Goal: Information Seeking & Learning: Compare options

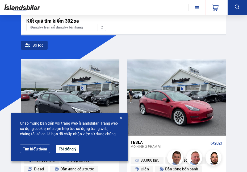
click at [122, 116] on div at bounding box center [120, 118] width 5 height 5
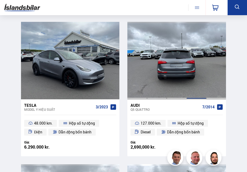
scroll to position [1491, 0]
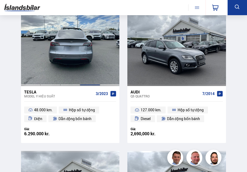
click at [91, 62] on div at bounding box center [90, 47] width 20 height 77
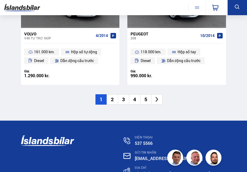
scroll to position [1677, 0]
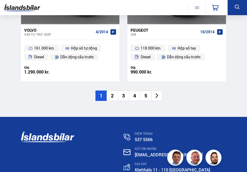
click at [116, 96] on li "2" at bounding box center [112, 96] width 11 height 10
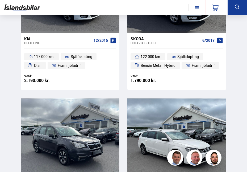
scroll to position [0, 0]
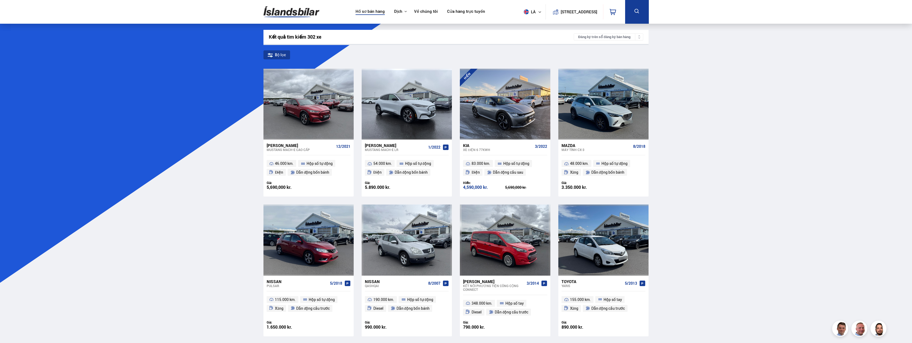
click at [247, 11] on link "Hồ sơ bán hàng" at bounding box center [370, 12] width 29 height 6
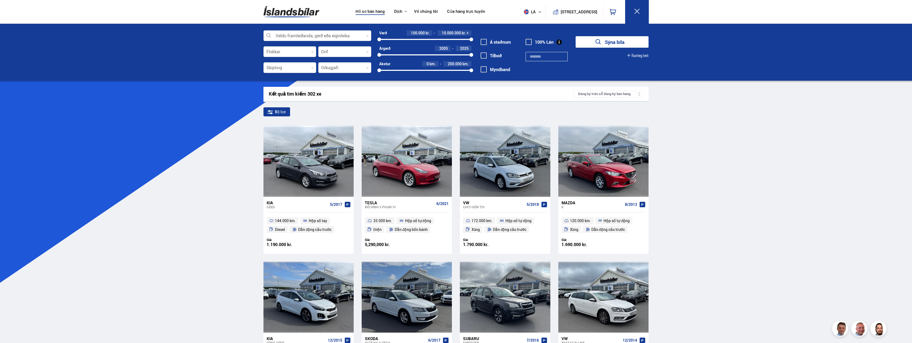
click at [247, 37] on div at bounding box center [318, 36] width 108 height 11
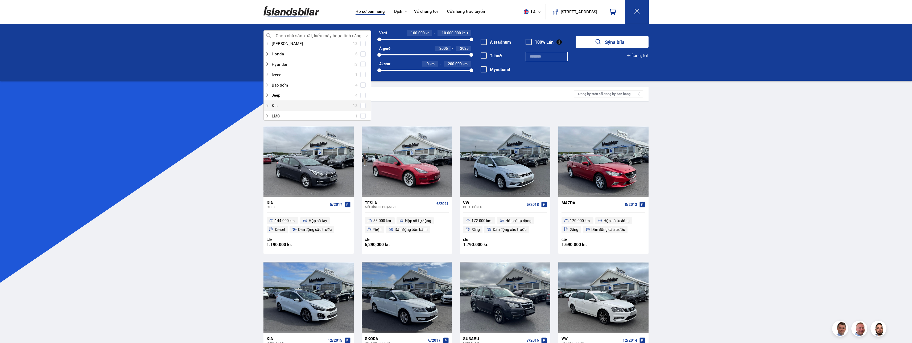
scroll to position [160, 0]
click at [247, 111] on div at bounding box center [312, 113] width 94 height 8
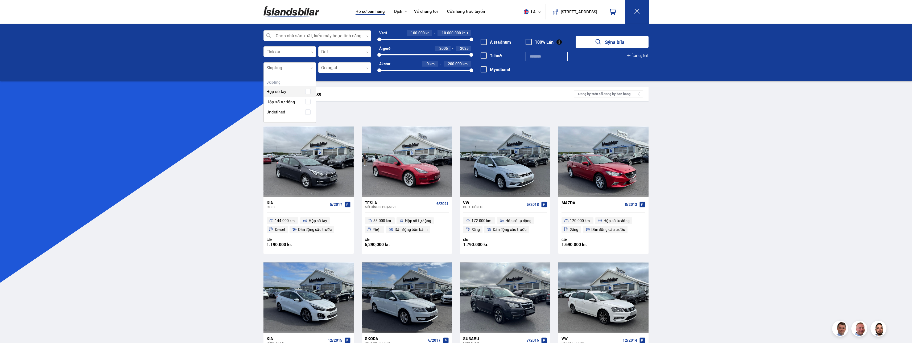
click at [247, 67] on div at bounding box center [290, 68] width 53 height 11
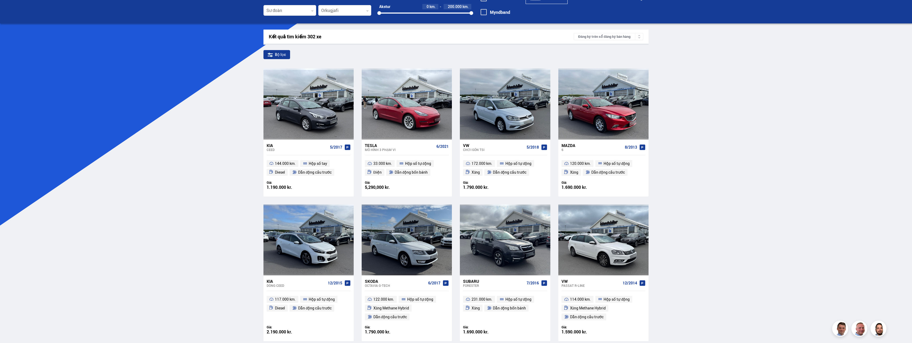
scroll to position [0, 0]
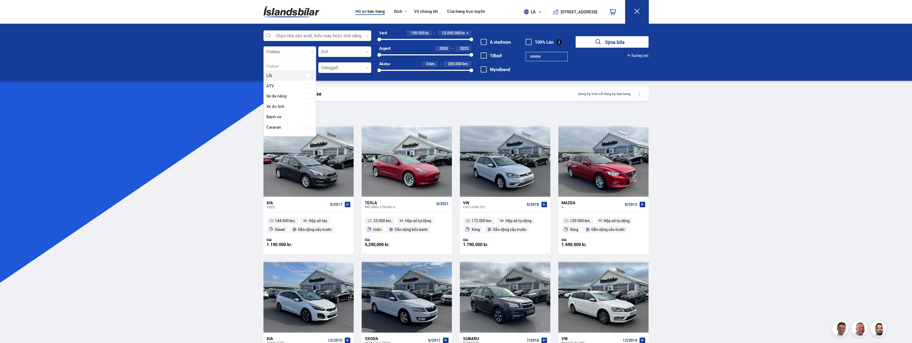
click at [247, 56] on div at bounding box center [290, 52] width 53 height 11
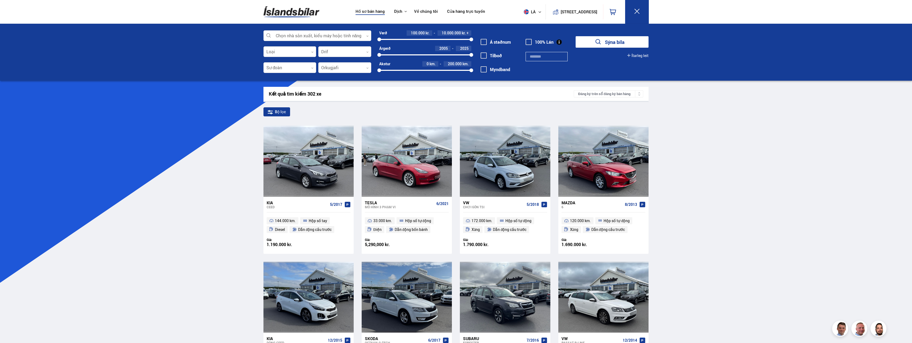
click at [247, 53] on div at bounding box center [290, 52] width 53 height 11
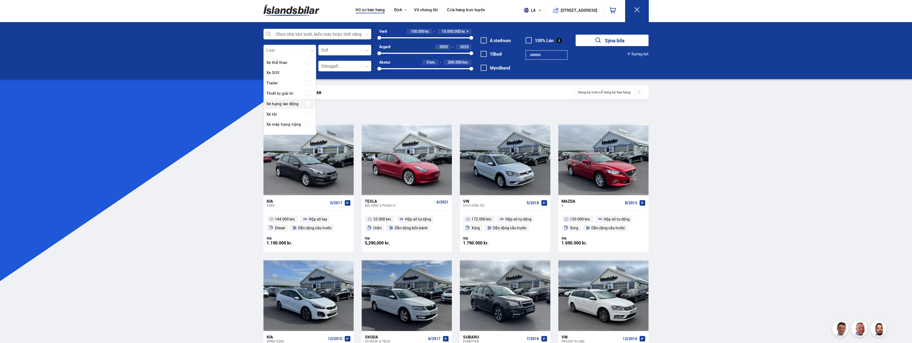
scroll to position [27, 0]
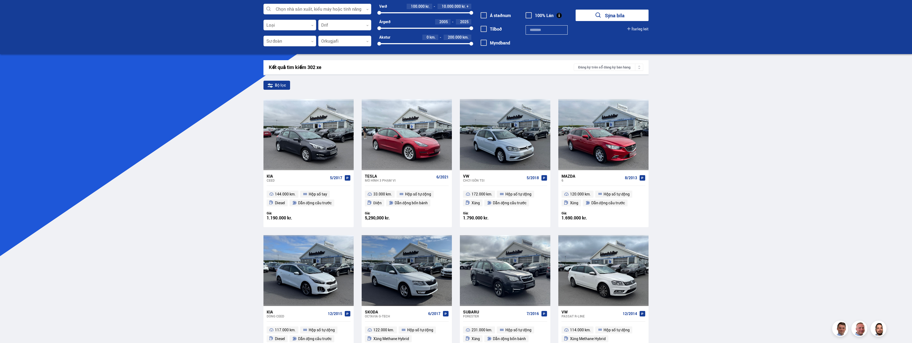
click at [247, 63] on div "Kết quả tìm kiếm 302 xe Đăng ký trên sổ đăng ký bán hàng" at bounding box center [456, 67] width 385 height 14
click at [247, 42] on div at bounding box center [290, 41] width 53 height 11
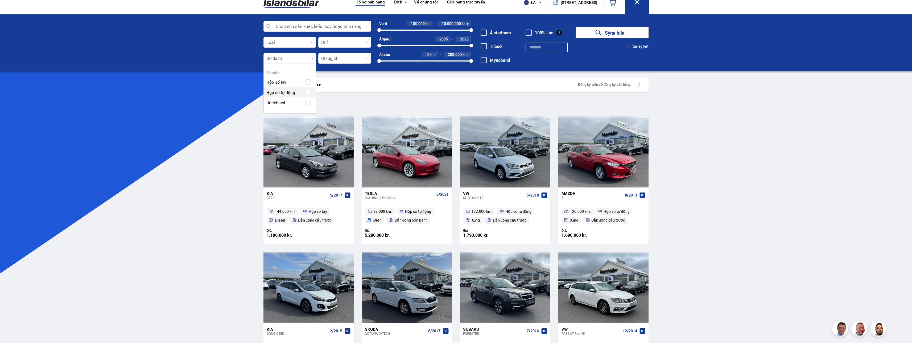
scroll to position [0, 0]
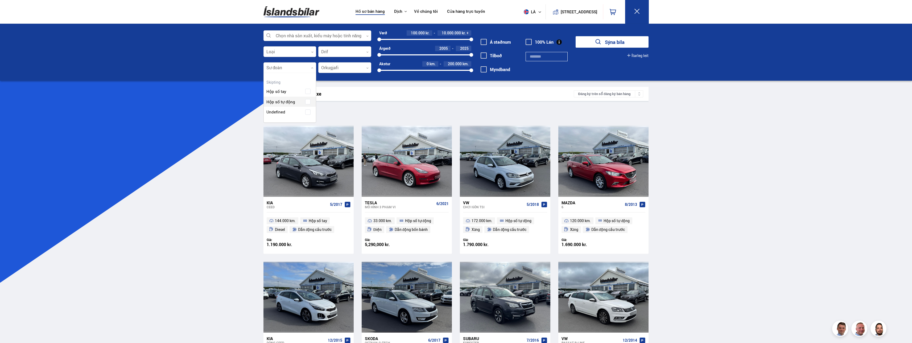
click at [247, 80] on div "Chọn nhà sản xuất, kiểu máy hoặc tính năng 0 Loại 0 Drif 0 Sư đoàn 0 Hreinsa va…" at bounding box center [456, 52] width 912 height 57
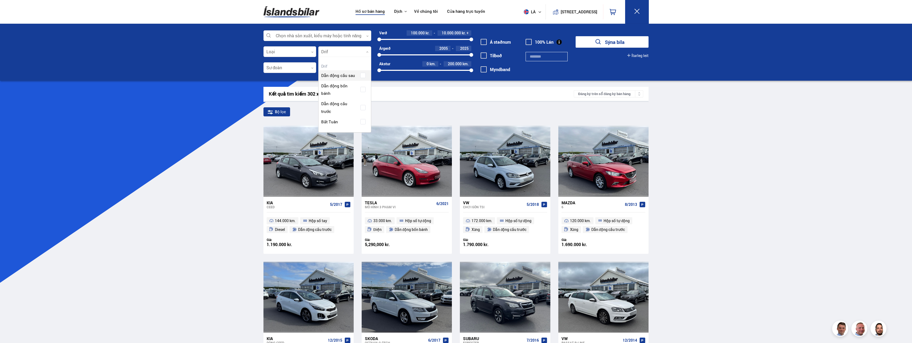
click at [247, 50] on div at bounding box center [344, 52] width 53 height 11
click at [247, 66] on div at bounding box center [344, 68] width 53 height 11
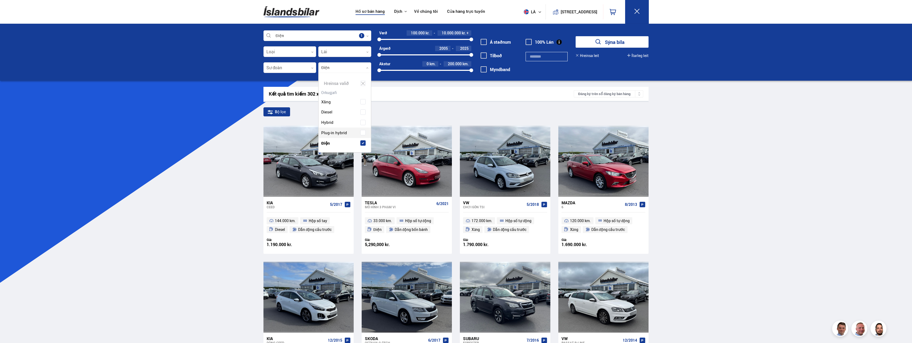
click at [247, 133] on div "Xăng Diesel Hybrid Plug-in hybrid Điện" at bounding box center [345, 119] width 52 height 60
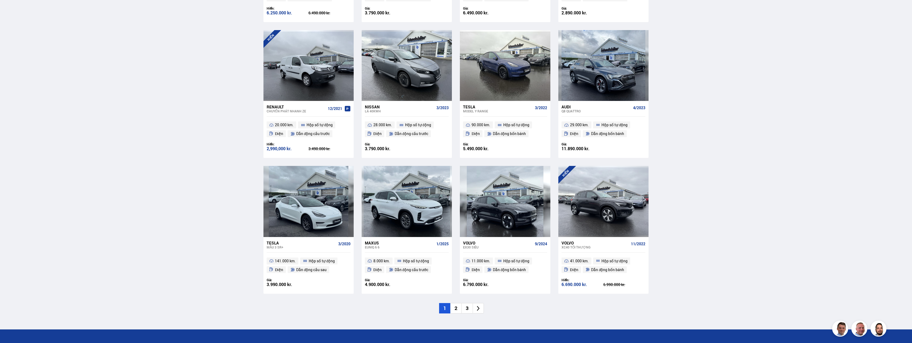
click at [247, 172] on li "2" at bounding box center [455, 308] width 11 height 10
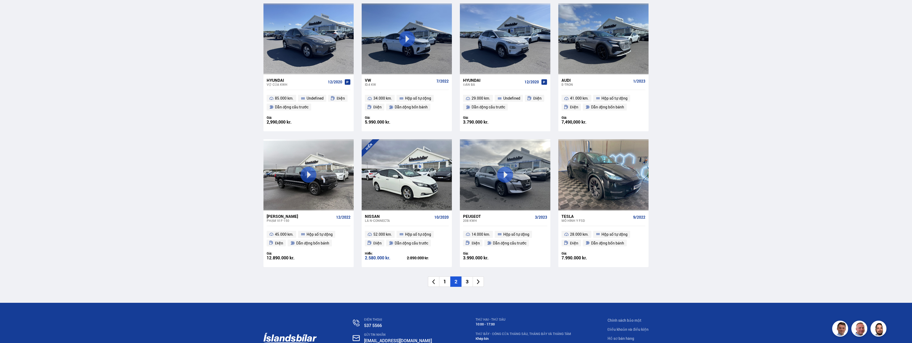
click at [247, 172] on li "3" at bounding box center [467, 281] width 11 height 10
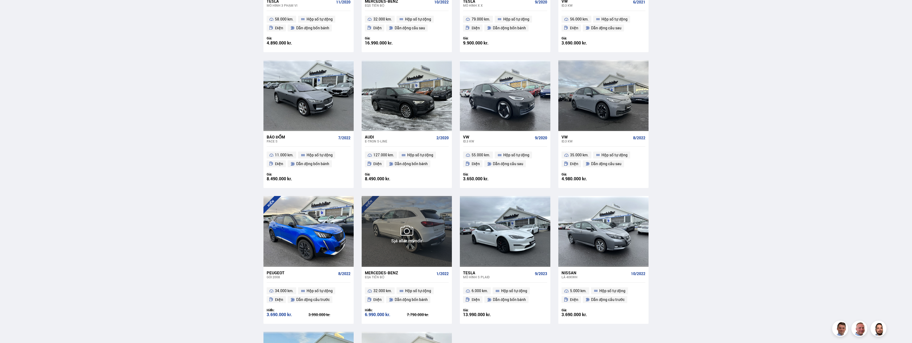
scroll to position [479, 0]
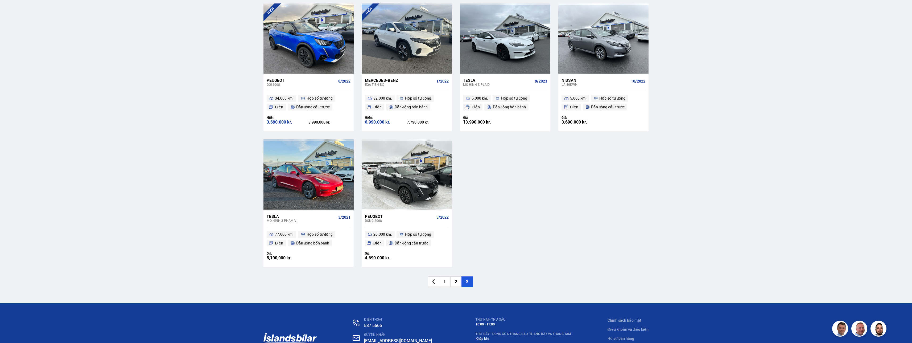
click at [247, 172] on li "1" at bounding box center [444, 281] width 11 height 10
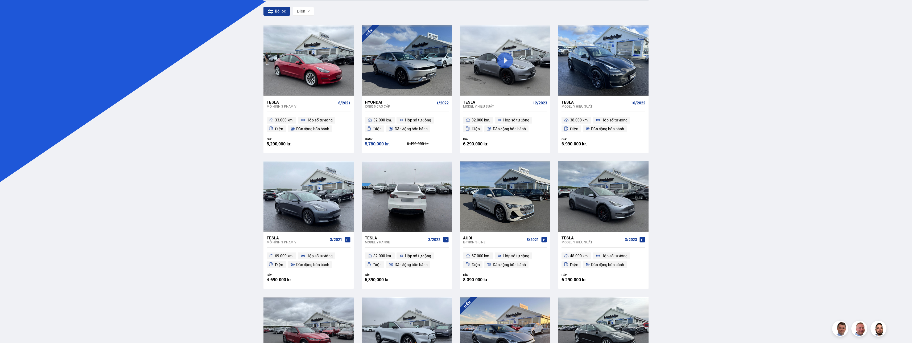
scroll to position [52, 0]
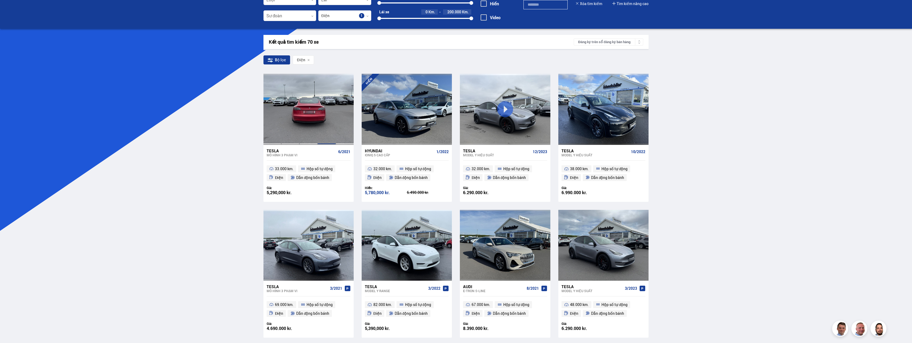
click at [247, 127] on div at bounding box center [327, 109] width 18 height 71
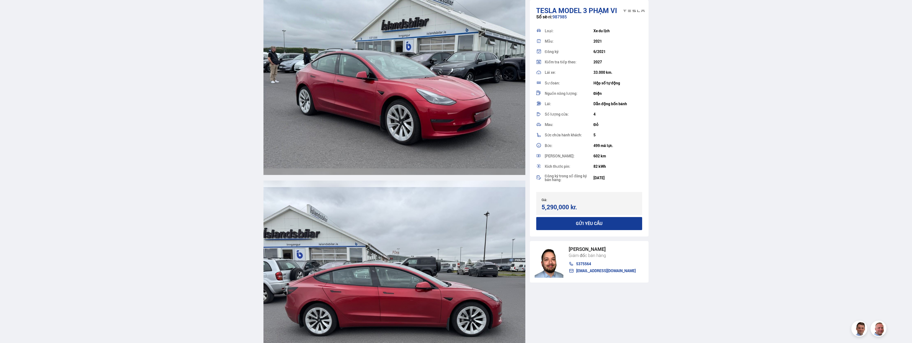
scroll to position [612, 0]
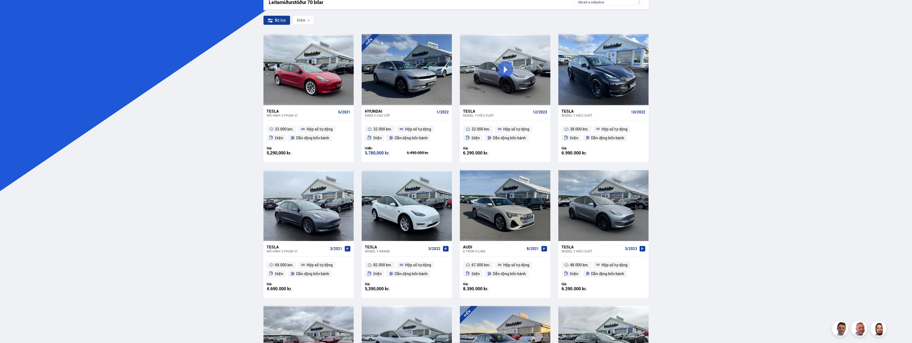
scroll to position [82, 0]
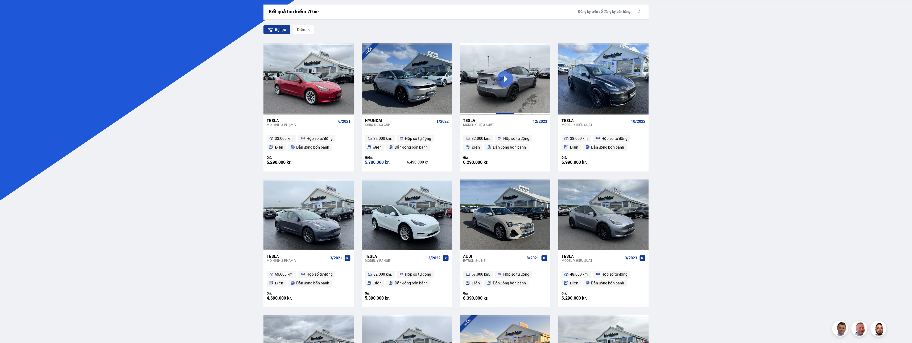
click at [247, 98] on div at bounding box center [505, 78] width 18 height 71
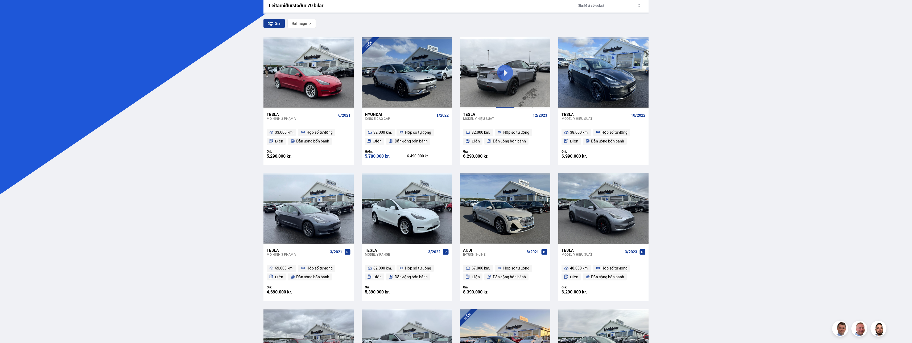
scroll to position [86, 0]
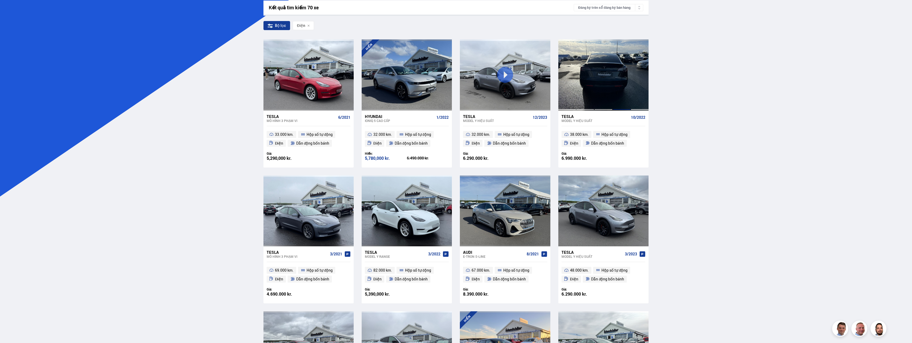
click at [247, 82] on div at bounding box center [622, 74] width 18 height 71
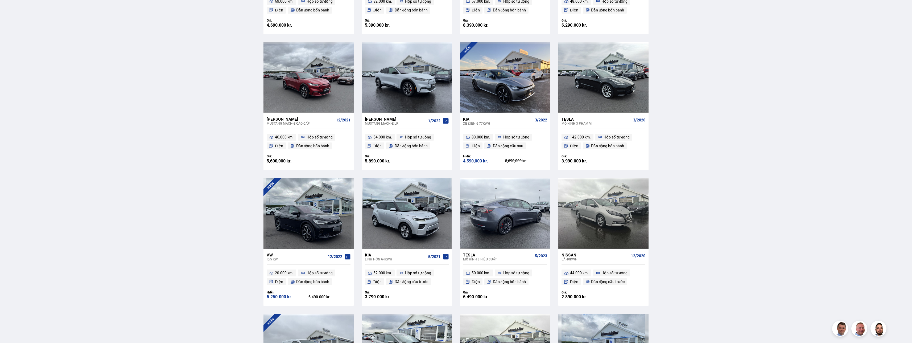
scroll to position [356, 0]
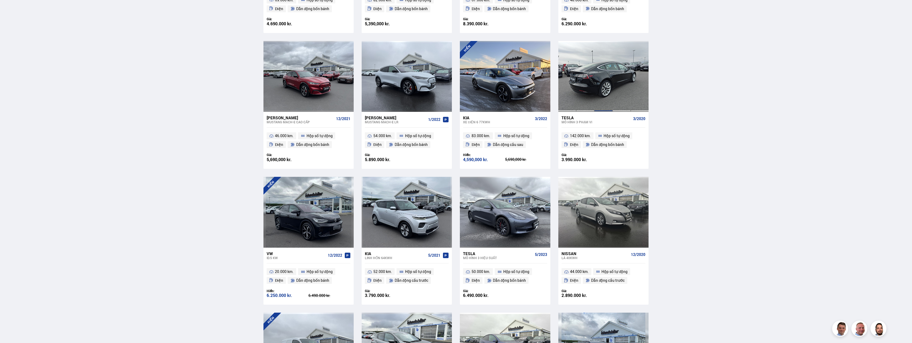
click at [247, 99] on div at bounding box center [603, 76] width 18 height 71
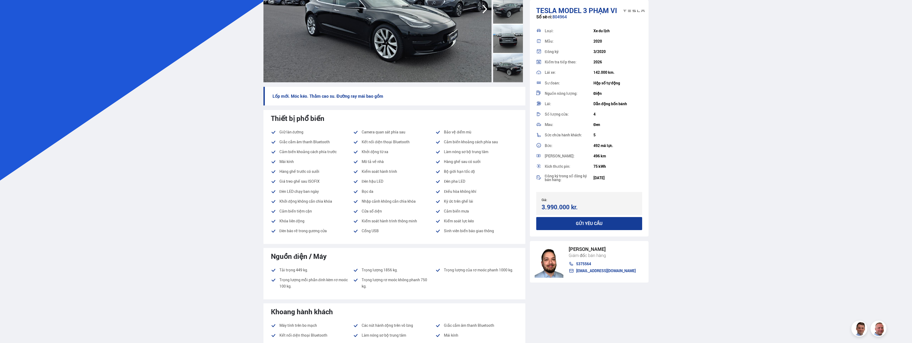
scroll to position [106, 0]
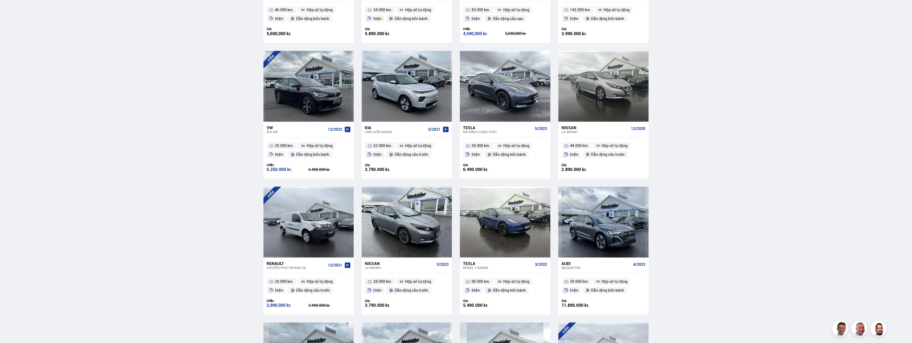
scroll to position [573, 0]
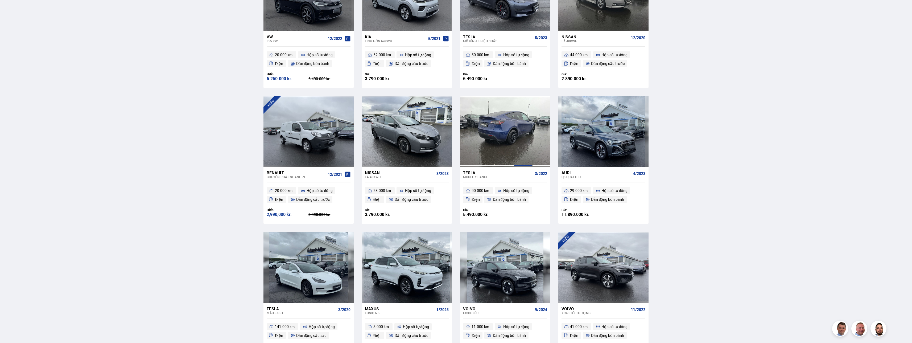
click at [247, 139] on div at bounding box center [523, 131] width 18 height 71
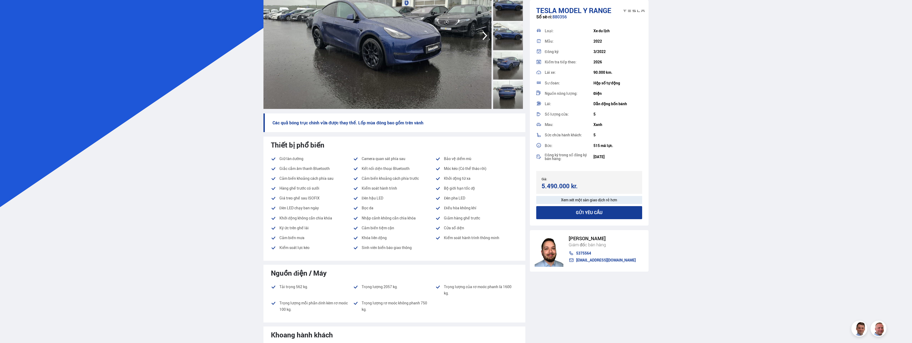
scroll to position [106, 0]
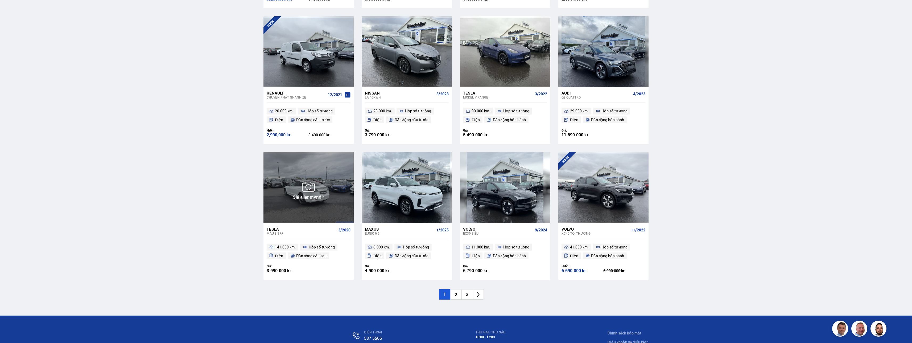
scroll to position [683, 0]
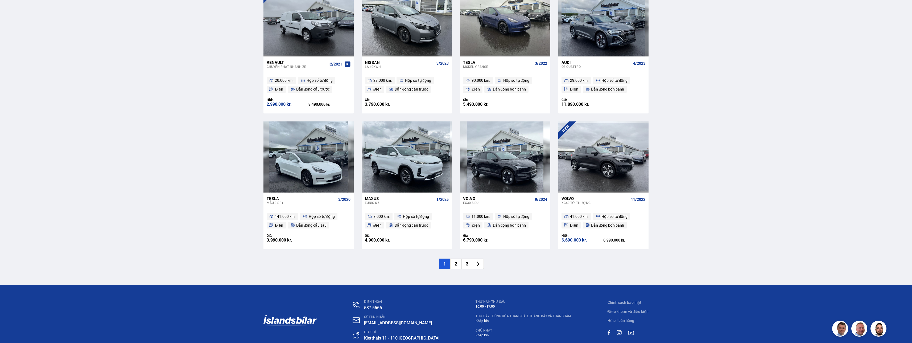
click at [247, 172] on li "2" at bounding box center [455, 263] width 11 height 10
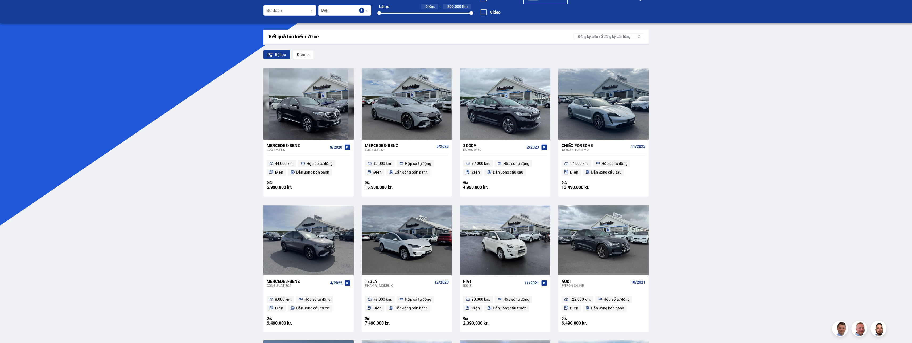
scroll to position [53, 0]
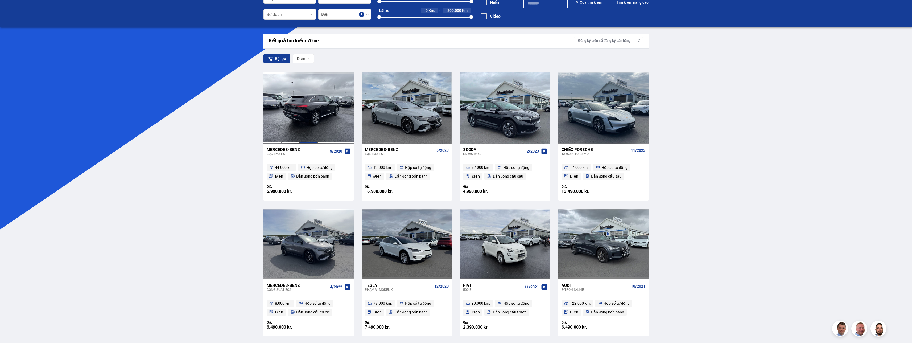
click at [247, 121] on div at bounding box center [308, 107] width 18 height 71
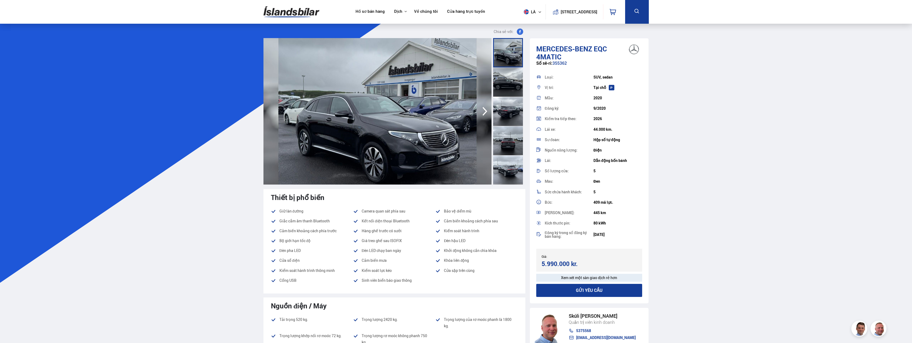
click at [247, 90] on div at bounding box center [508, 81] width 30 height 29
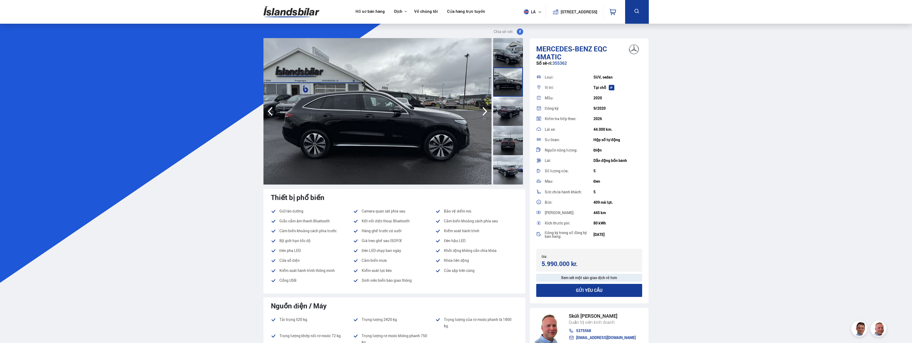
click at [247, 119] on div at bounding box center [508, 111] width 30 height 29
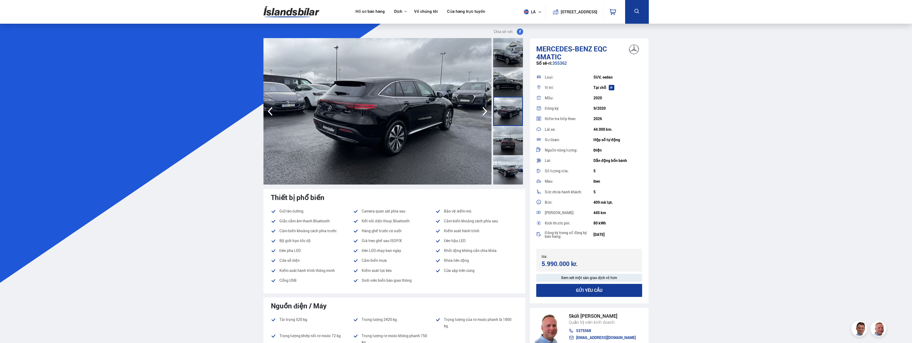
click at [247, 140] on div at bounding box center [508, 140] width 30 height 29
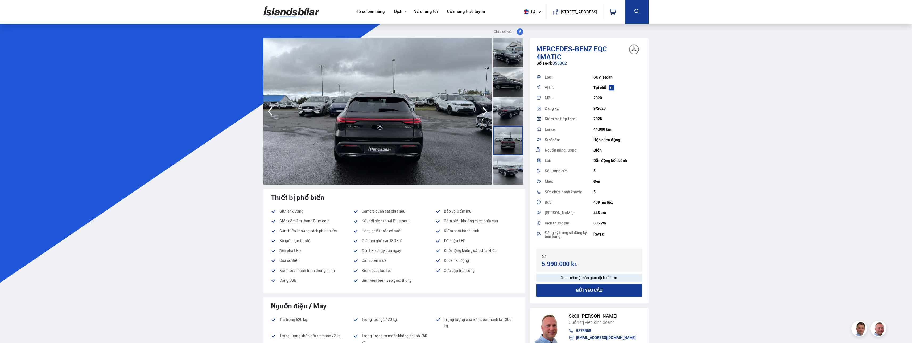
click at [247, 158] on div at bounding box center [508, 169] width 30 height 29
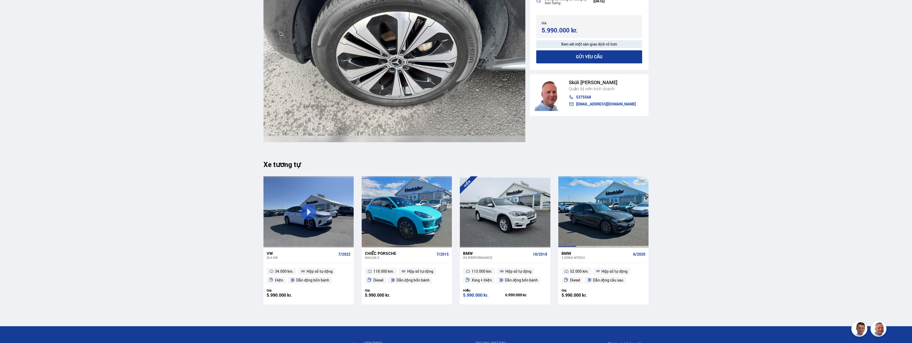
scroll to position [6336, 0]
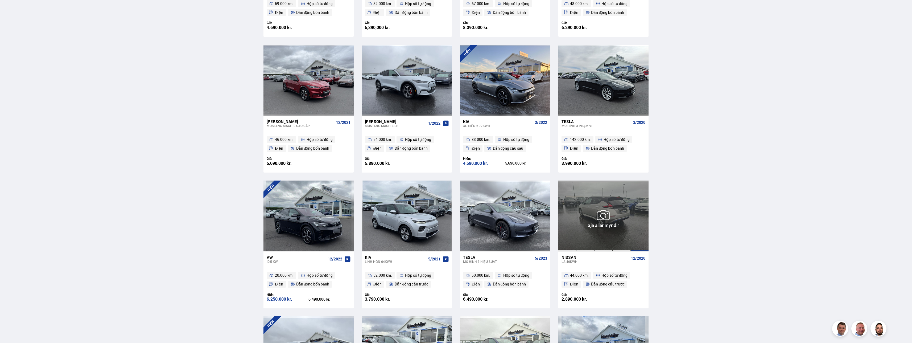
scroll to position [430, 0]
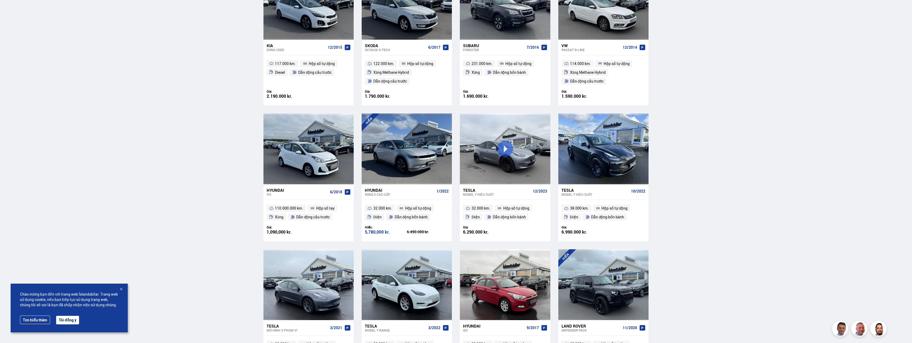
scroll to position [346, 0]
